Goal: Download file/media

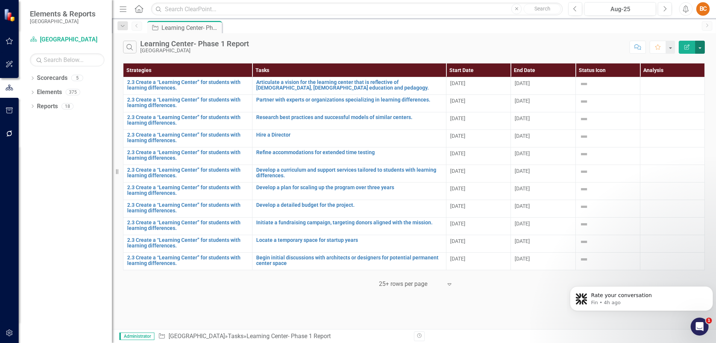
click at [700, 47] on button "button" at bounding box center [701, 47] width 10 height 13
click at [693, 76] on link "PDF Export to PDF" at bounding box center [675, 76] width 59 height 14
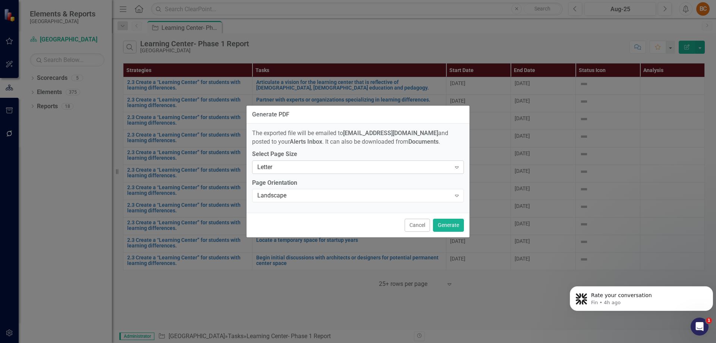
click at [458, 168] on icon at bounding box center [457, 167] width 4 height 2
click at [457, 168] on icon "Expand" at bounding box center [456, 167] width 7 height 6
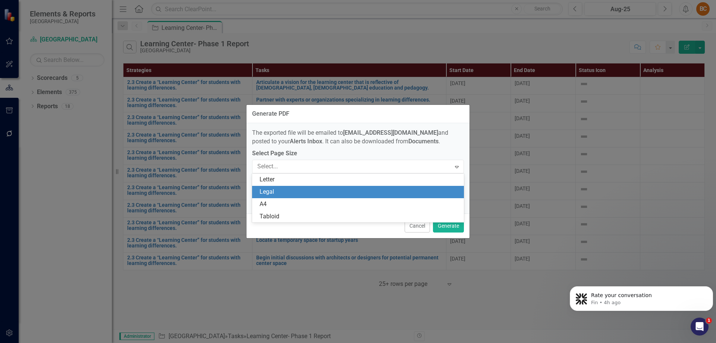
click at [447, 193] on div "Legal" at bounding box center [360, 192] width 200 height 9
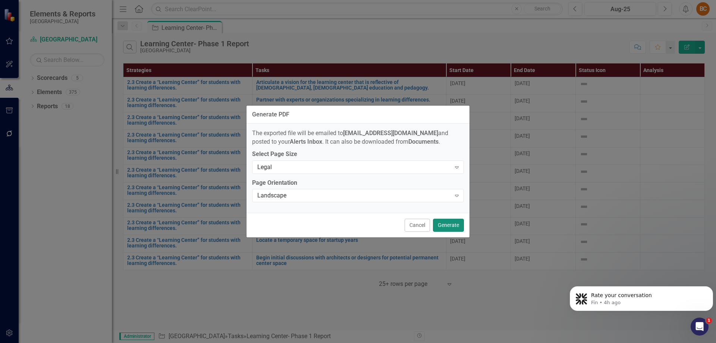
click at [456, 226] on button "Generate" at bounding box center [448, 225] width 31 height 13
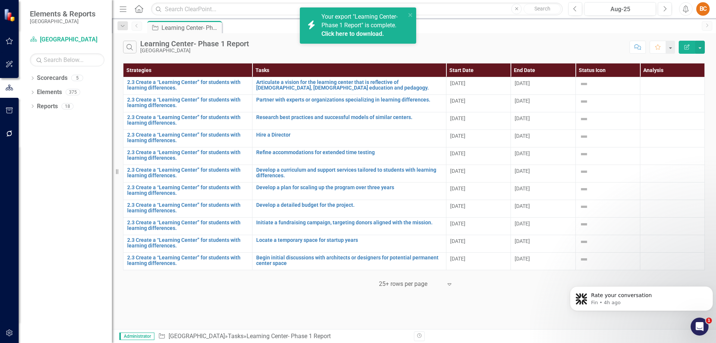
click at [369, 31] on link "Click here to download." at bounding box center [353, 33] width 63 height 7
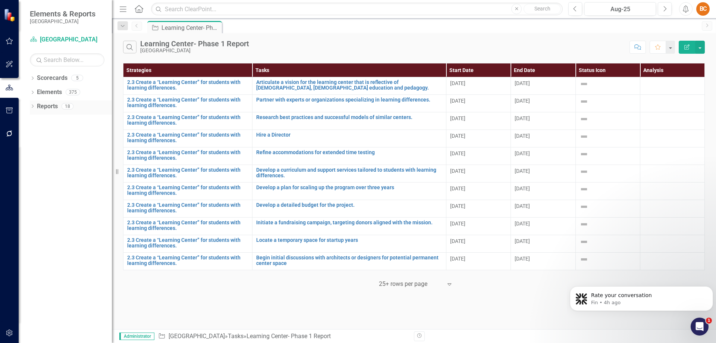
click at [34, 108] on icon "Dropdown" at bounding box center [32, 107] width 5 height 4
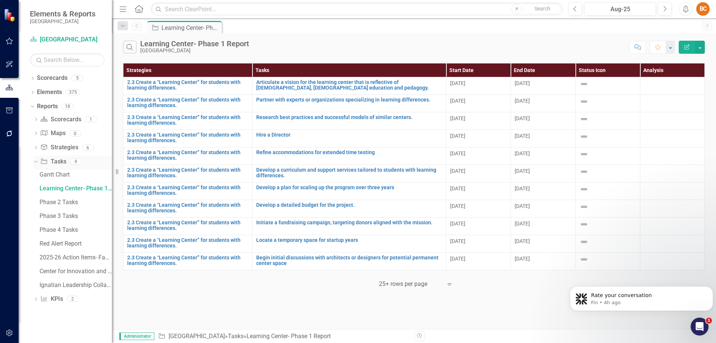
click at [59, 161] on link "Task Tasks" at bounding box center [53, 161] width 26 height 9
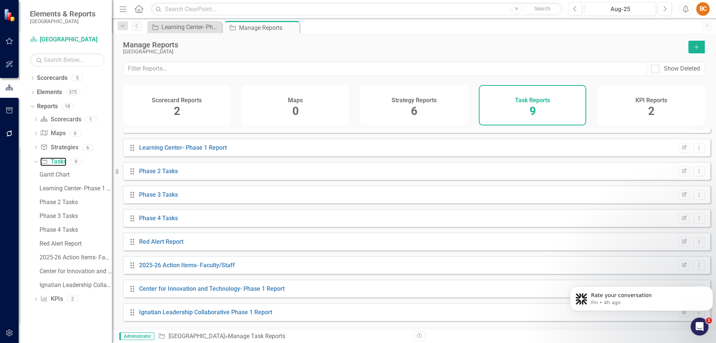
scroll to position [17, 0]
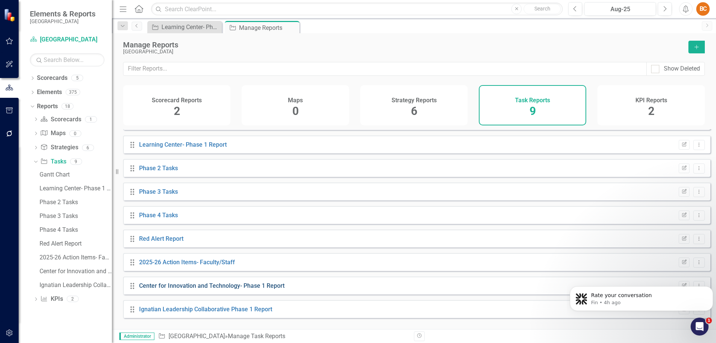
click at [204, 289] on link "Center for Innovation and Technology- Phase 1 Report" at bounding box center [212, 285] width 146 height 7
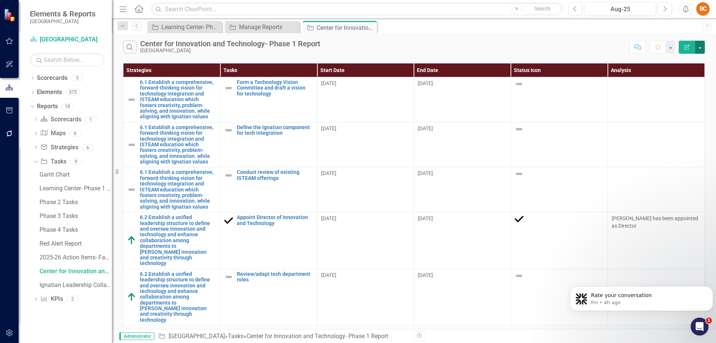
click at [702, 49] on button "button" at bounding box center [701, 47] width 10 height 13
click at [688, 78] on link "PDF Export to PDF" at bounding box center [675, 76] width 59 height 14
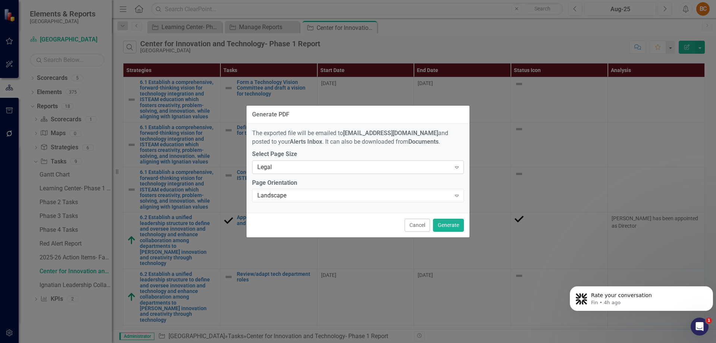
click at [458, 167] on icon "Expand" at bounding box center [456, 167] width 7 height 6
click at [452, 225] on button "Generate" at bounding box center [448, 225] width 31 height 13
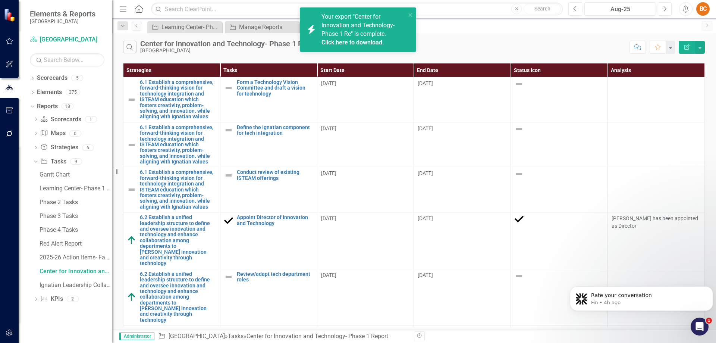
click at [351, 42] on link "Click here to download." at bounding box center [353, 42] width 63 height 7
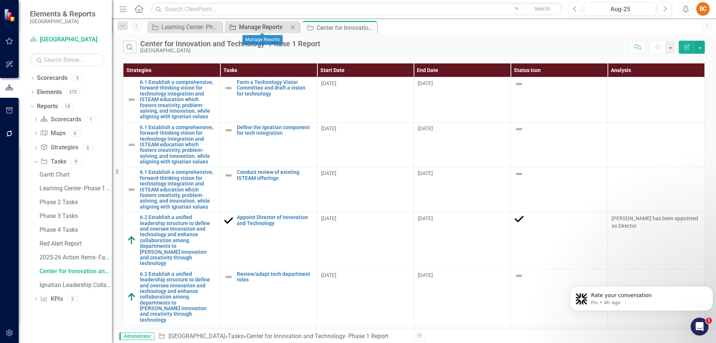
click at [250, 26] on div "Manage Reports" at bounding box center [263, 26] width 49 height 9
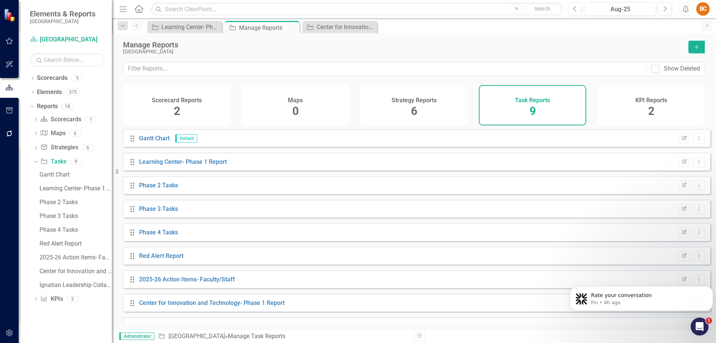
scroll to position [17, 0]
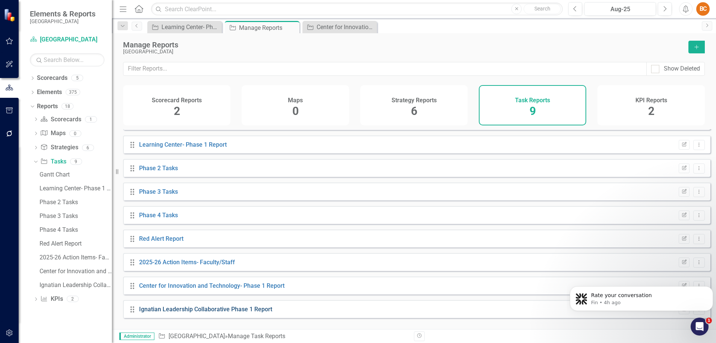
click at [241, 313] on link "Ignatian Leadership Collaborative Phase 1 Report" at bounding box center [205, 309] width 133 height 7
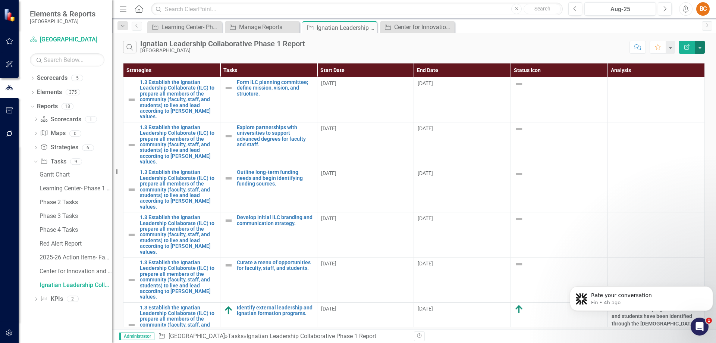
click at [702, 48] on button "button" at bounding box center [701, 47] width 10 height 13
click at [688, 76] on link "PDF Export to PDF" at bounding box center [675, 76] width 59 height 14
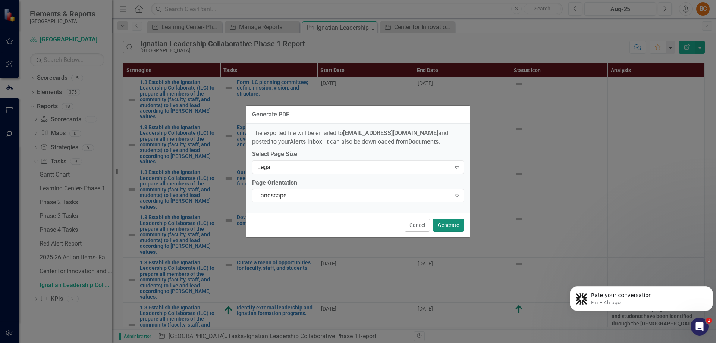
click at [455, 224] on button "Generate" at bounding box center [448, 225] width 31 height 13
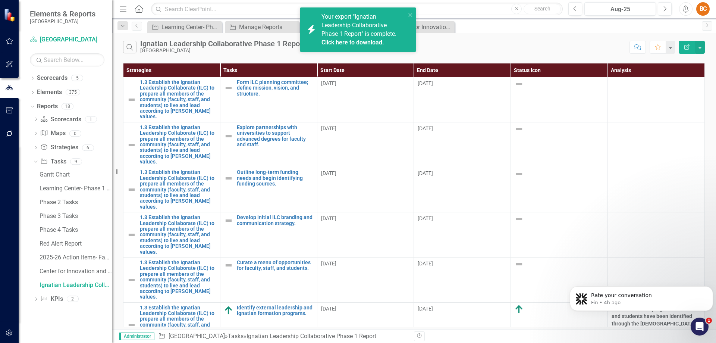
click at [381, 41] on link "Click here to download." at bounding box center [353, 42] width 63 height 7
